Goal: Find specific page/section: Find specific page/section

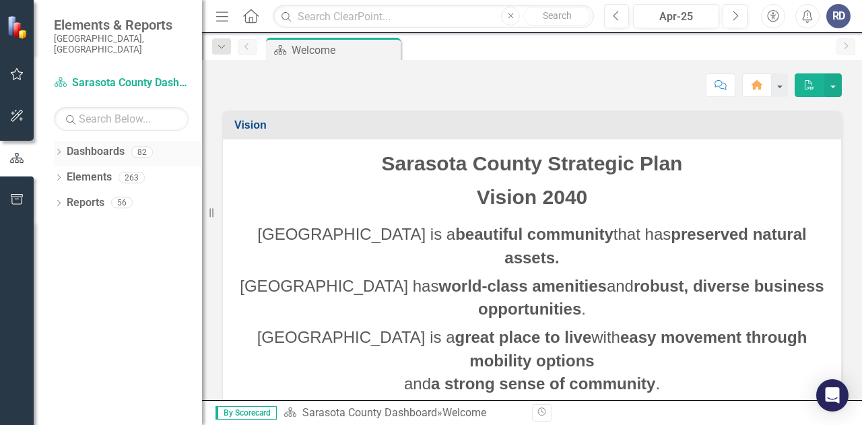
click at [59, 150] on icon "Dropdown" at bounding box center [58, 153] width 9 height 7
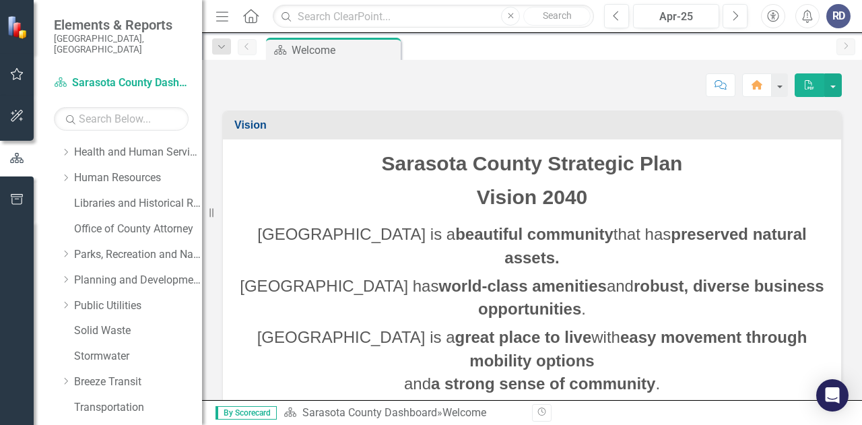
scroll to position [303, 0]
click at [150, 198] on link "Libraries and Historical Resources" at bounding box center [138, 205] width 128 height 15
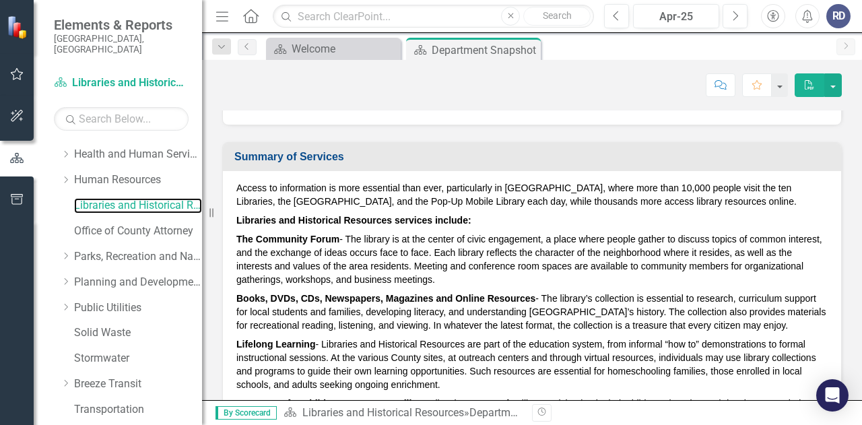
scroll to position [187, 0]
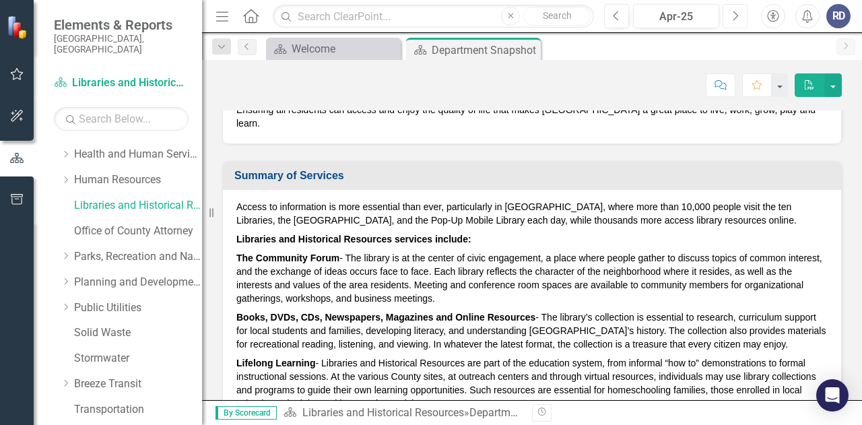
click at [740, 16] on button "Next" at bounding box center [735, 16] width 25 height 24
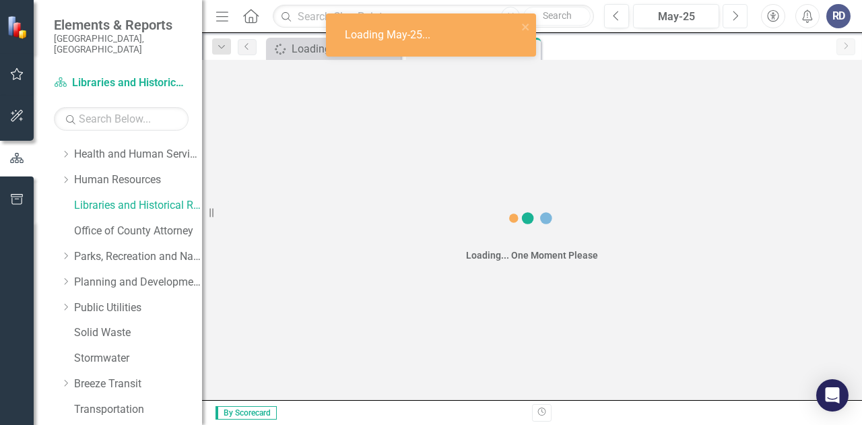
click at [740, 16] on button "Next" at bounding box center [735, 16] width 25 height 24
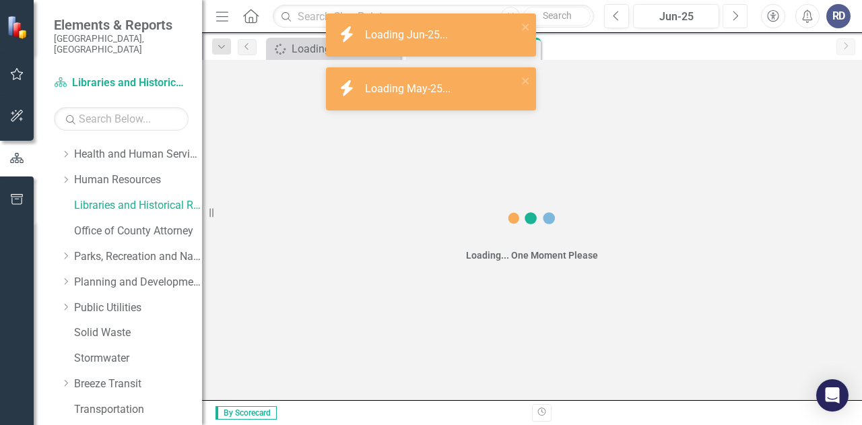
click at [740, 16] on button "Next" at bounding box center [735, 16] width 25 height 24
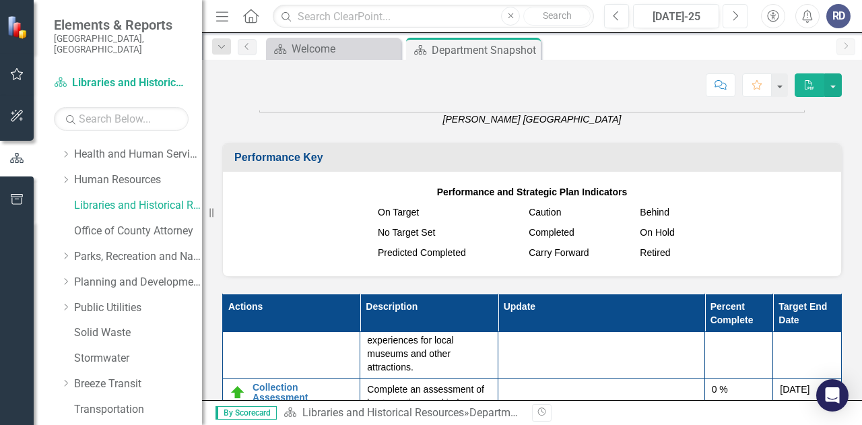
scroll to position [166, 0]
